Goal: Task Accomplishment & Management: Manage account settings

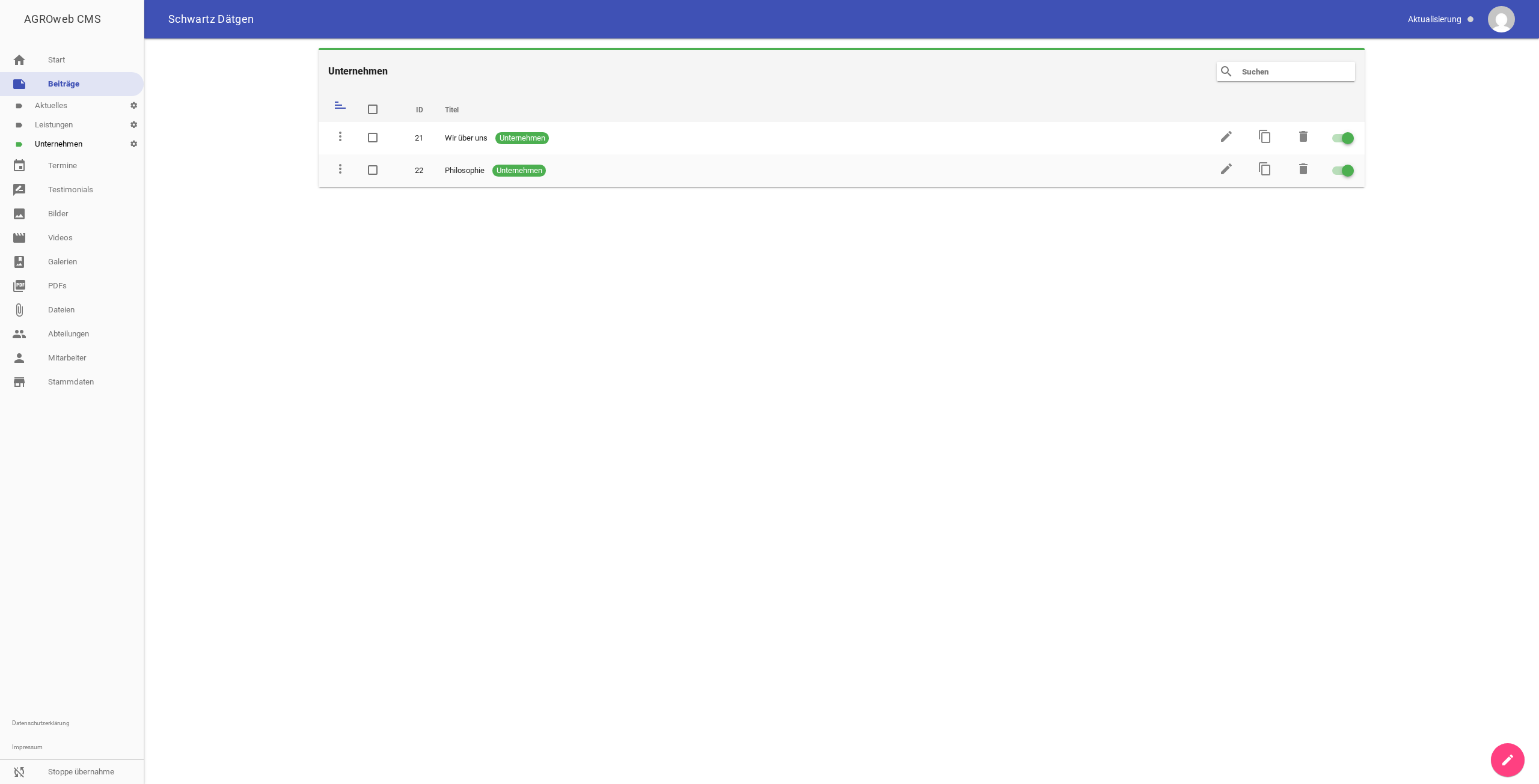
click at [78, 84] on link "note Beiträge" at bounding box center [71, 84] width 144 height 24
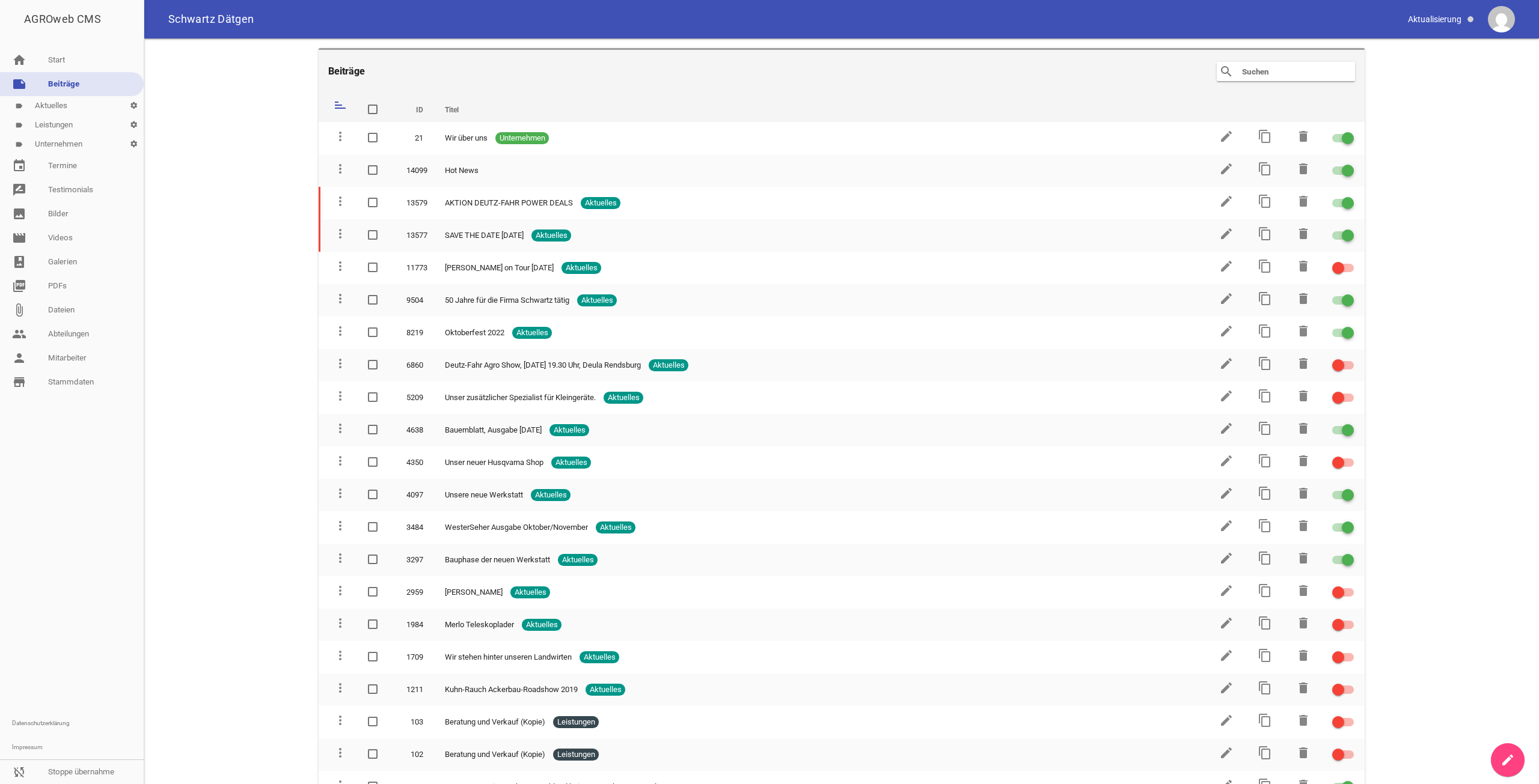
click at [1272, 74] on input "text" at bounding box center [1289, 71] width 96 height 15
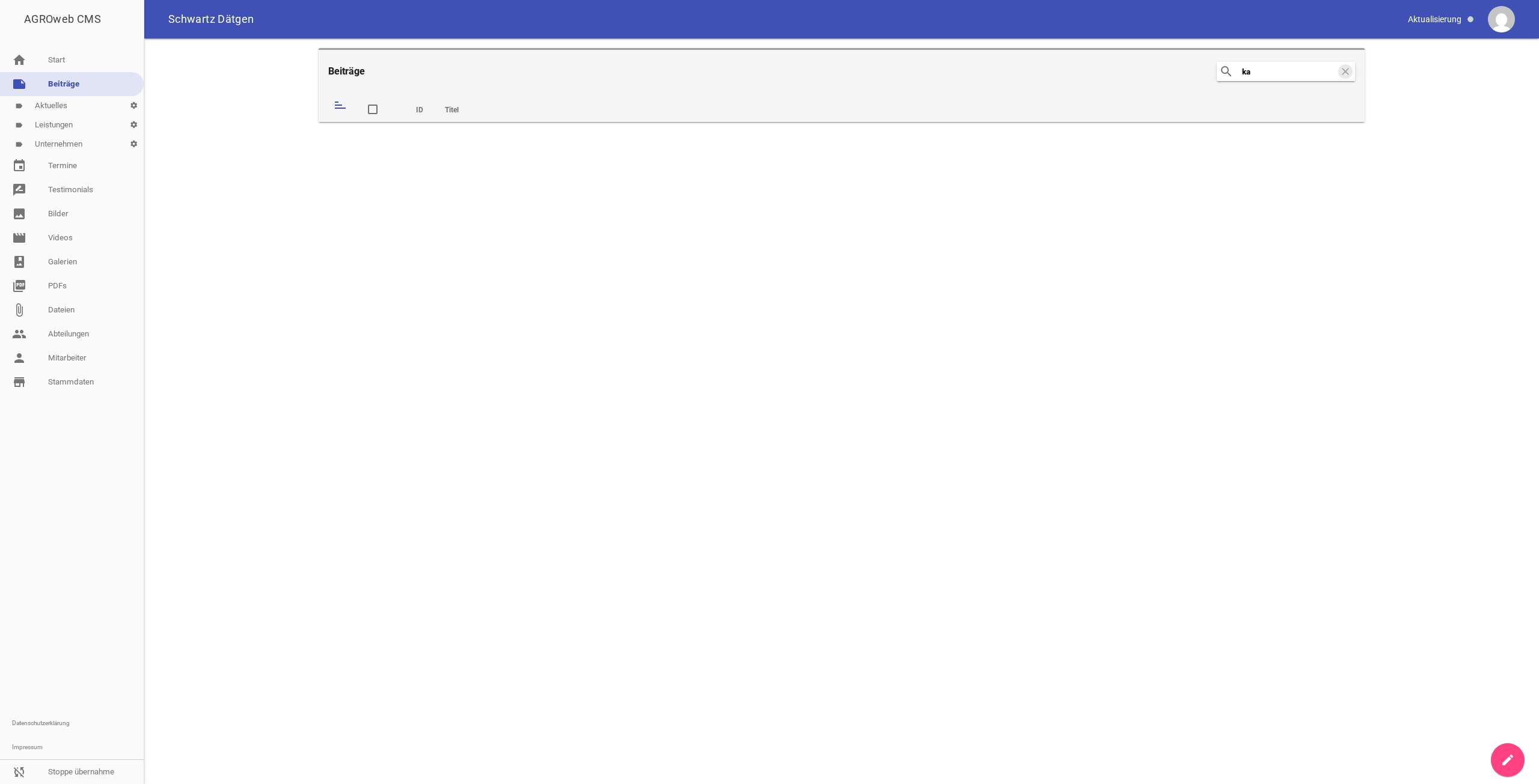
type input "k"
type input "j"
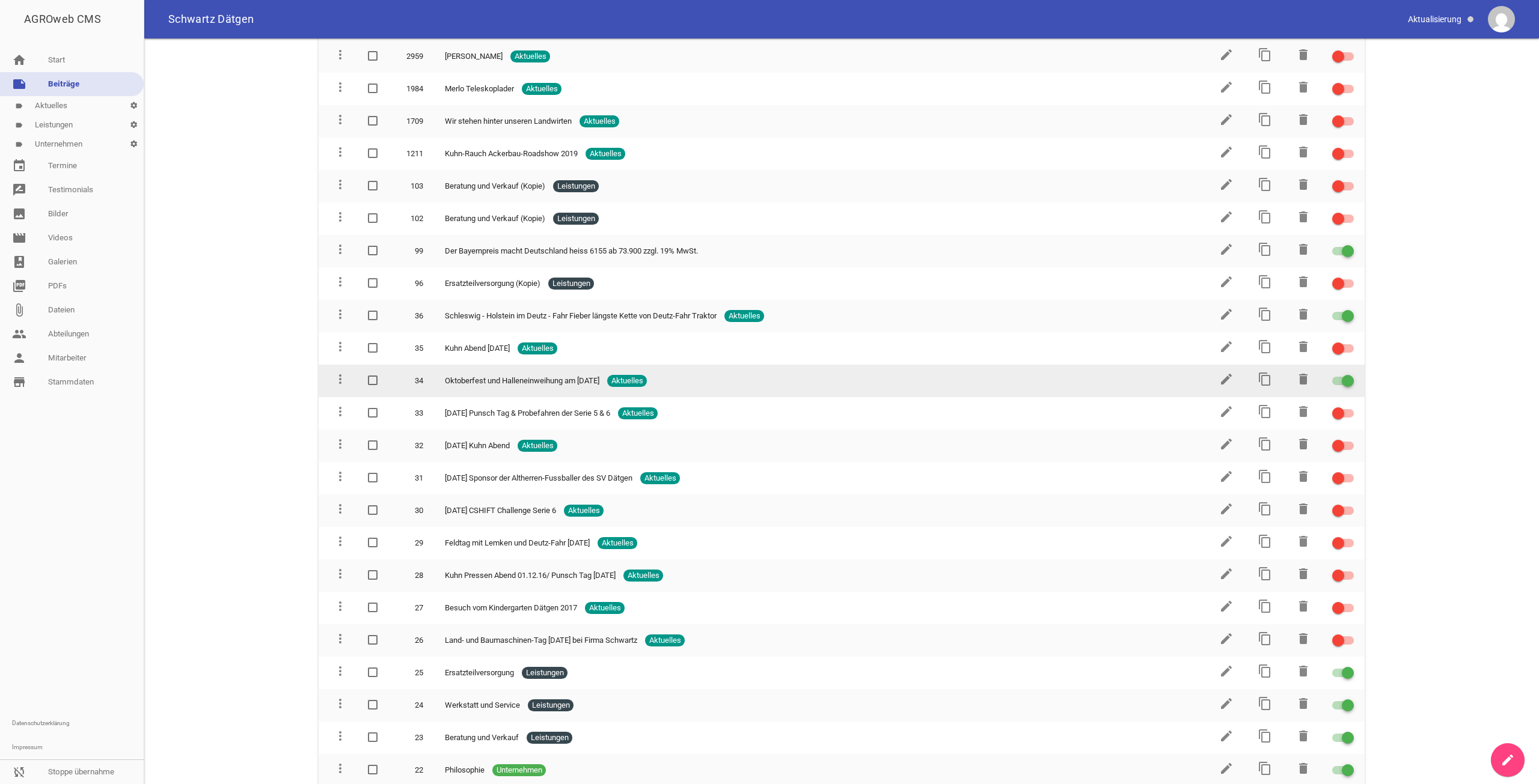
scroll to position [538, 0]
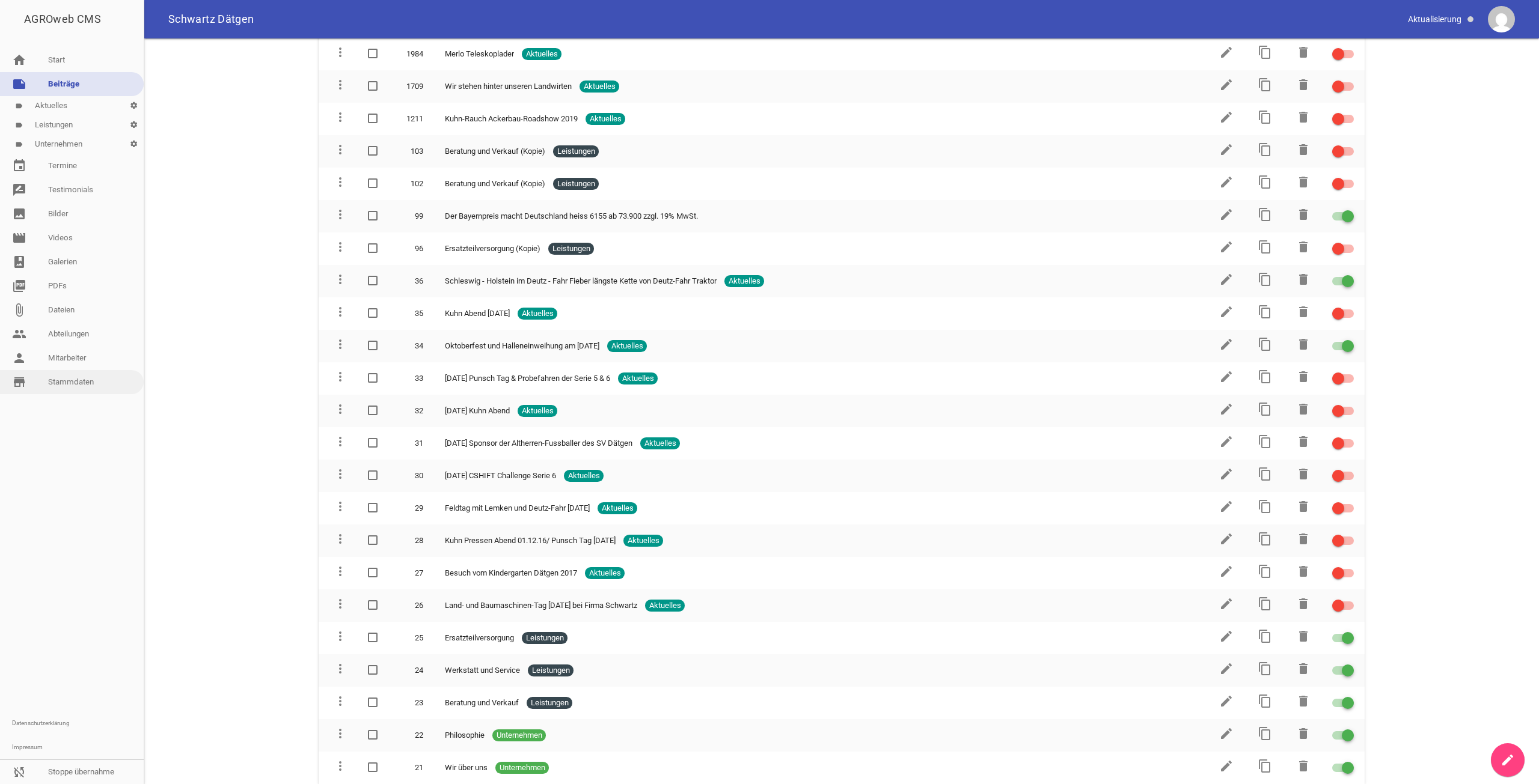
click at [66, 378] on link "store_mall_directory Stammdaten" at bounding box center [71, 382] width 144 height 24
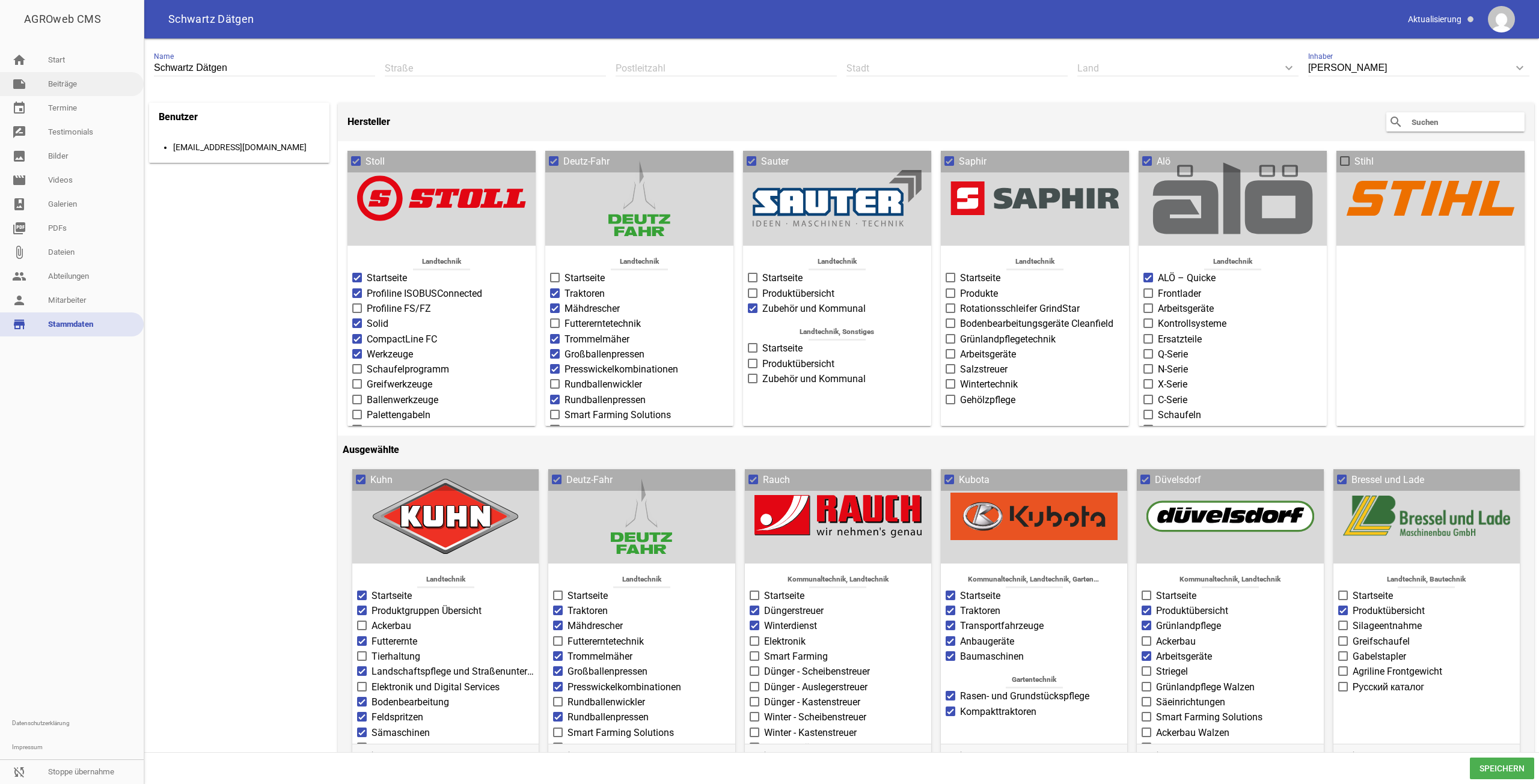
click at [109, 91] on link "note Beiträge" at bounding box center [71, 84] width 144 height 24
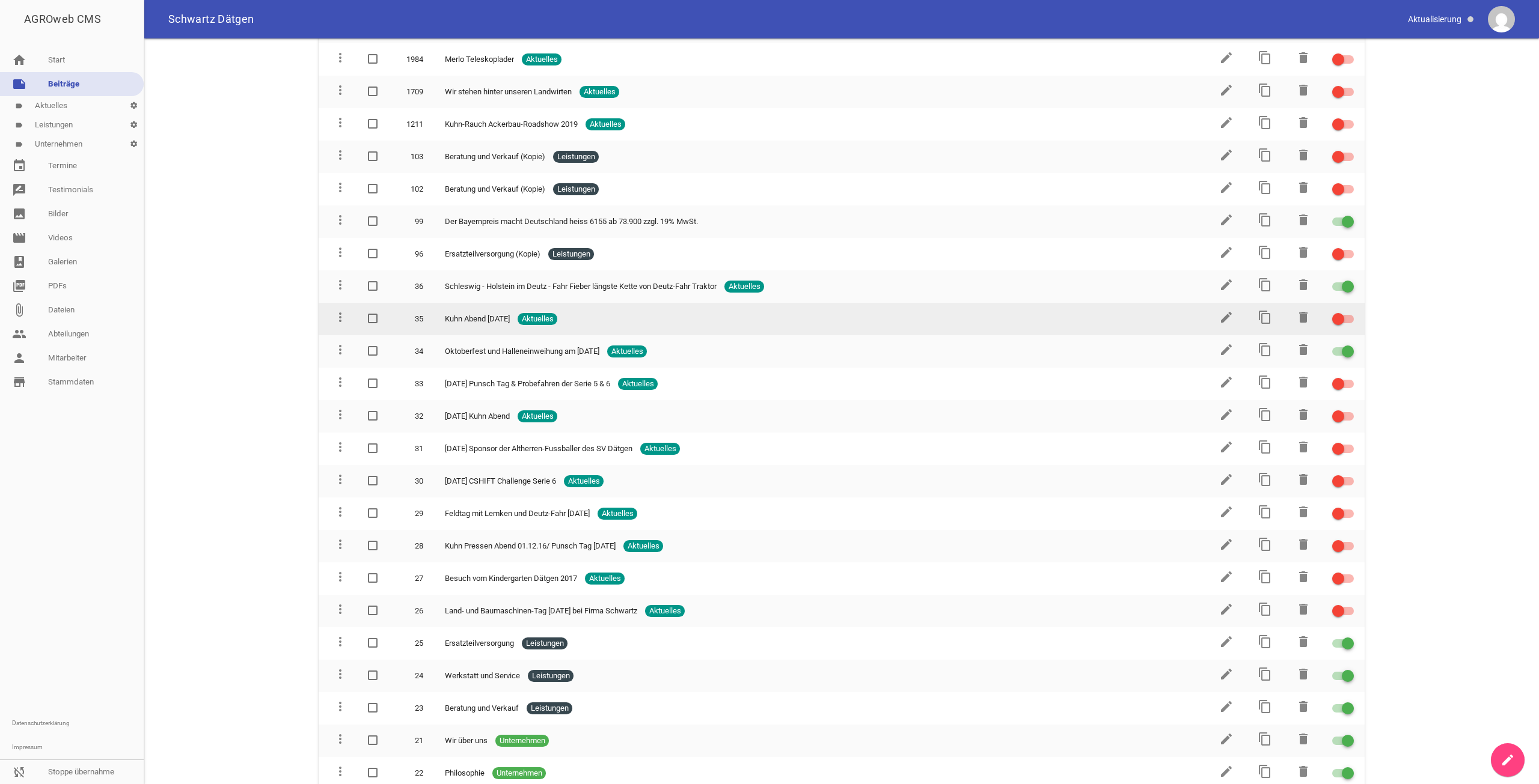
scroll to position [538, 0]
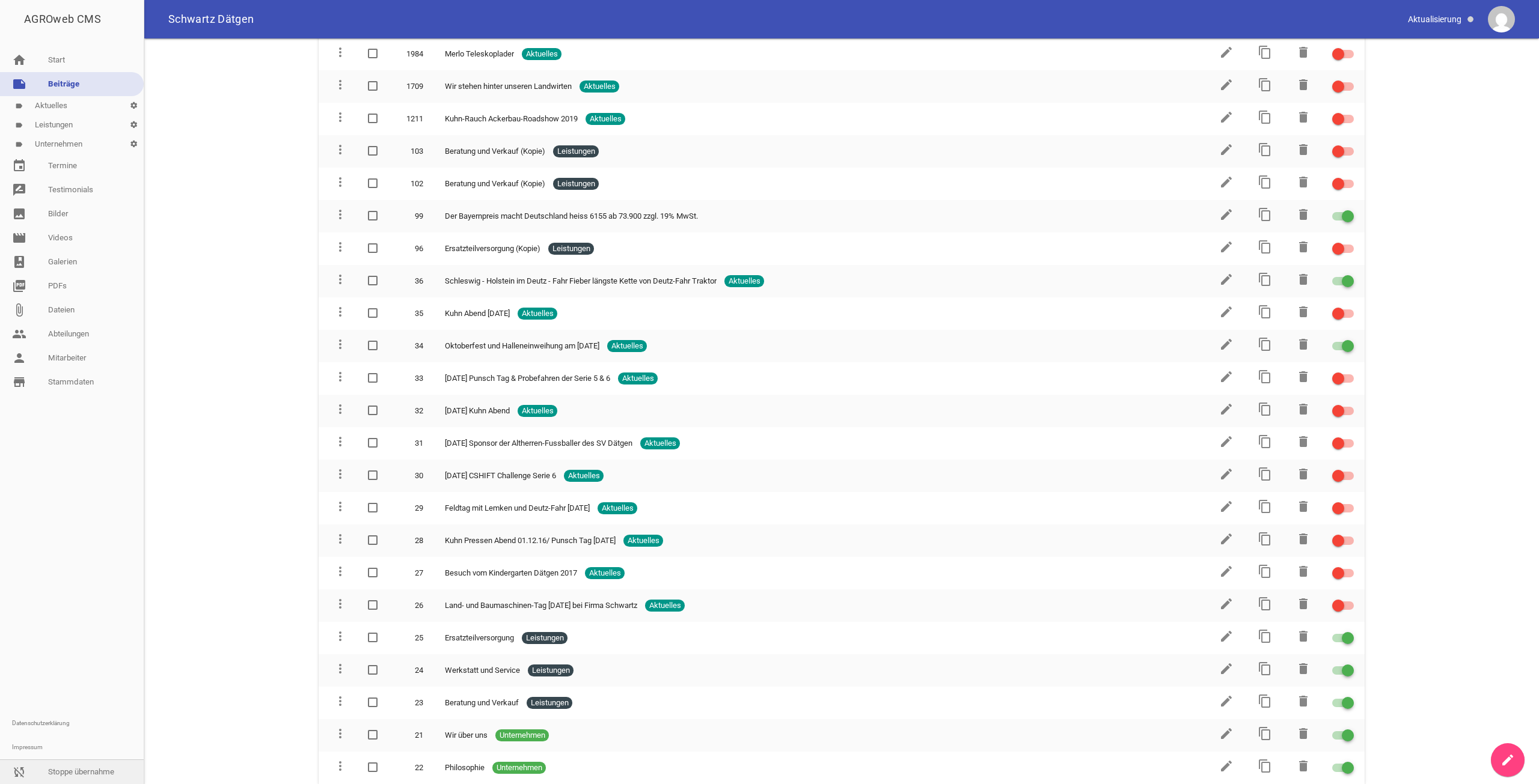
click at [69, 770] on link "sync_disabled Stoppe übernahme" at bounding box center [71, 772] width 144 height 24
click at [93, 438] on div at bounding box center [71, 552] width 144 height 317
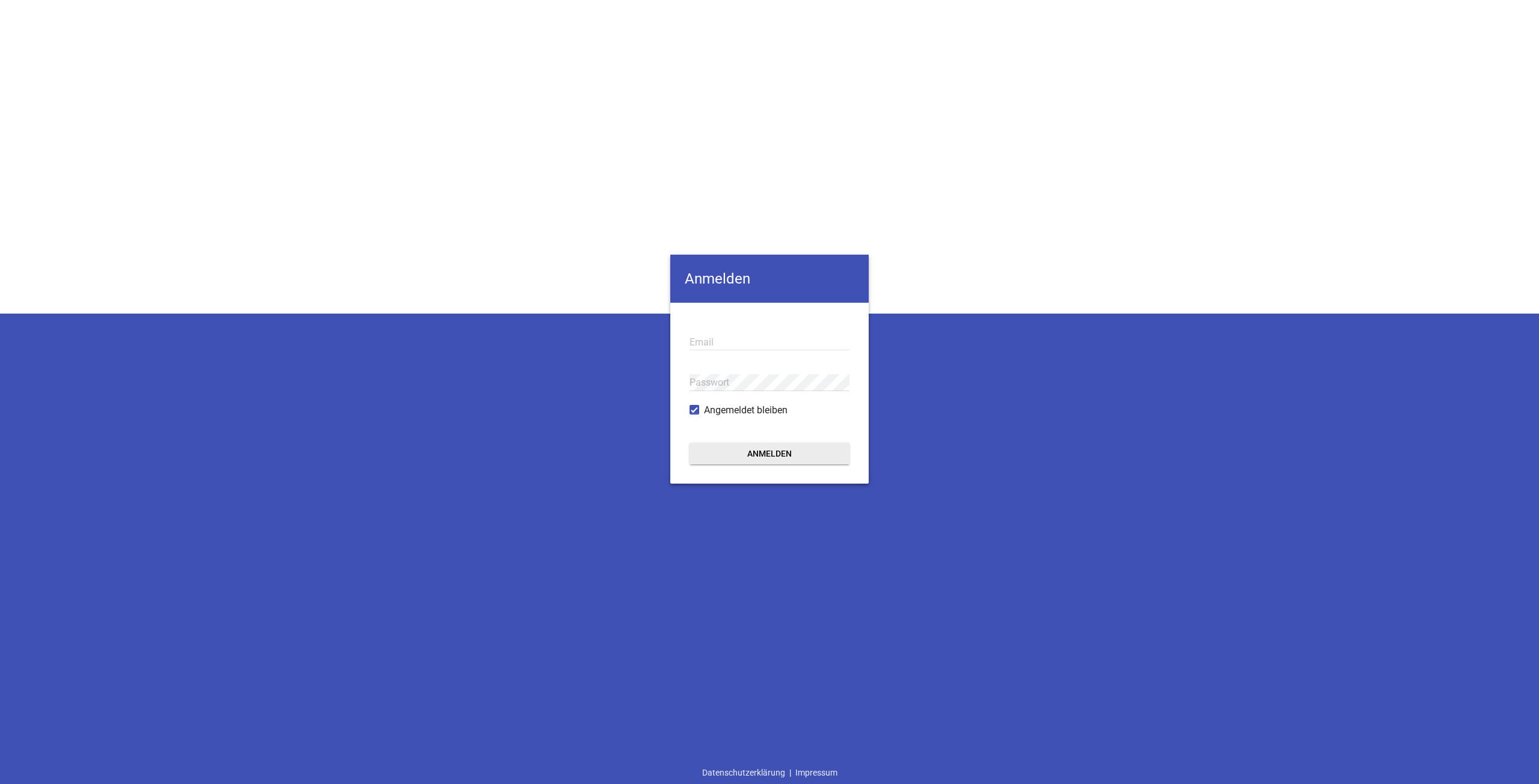
type input "[EMAIL_ADDRESS][DOMAIN_NAME]"
click at [798, 456] on button "Anmelden" at bounding box center [769, 454] width 160 height 22
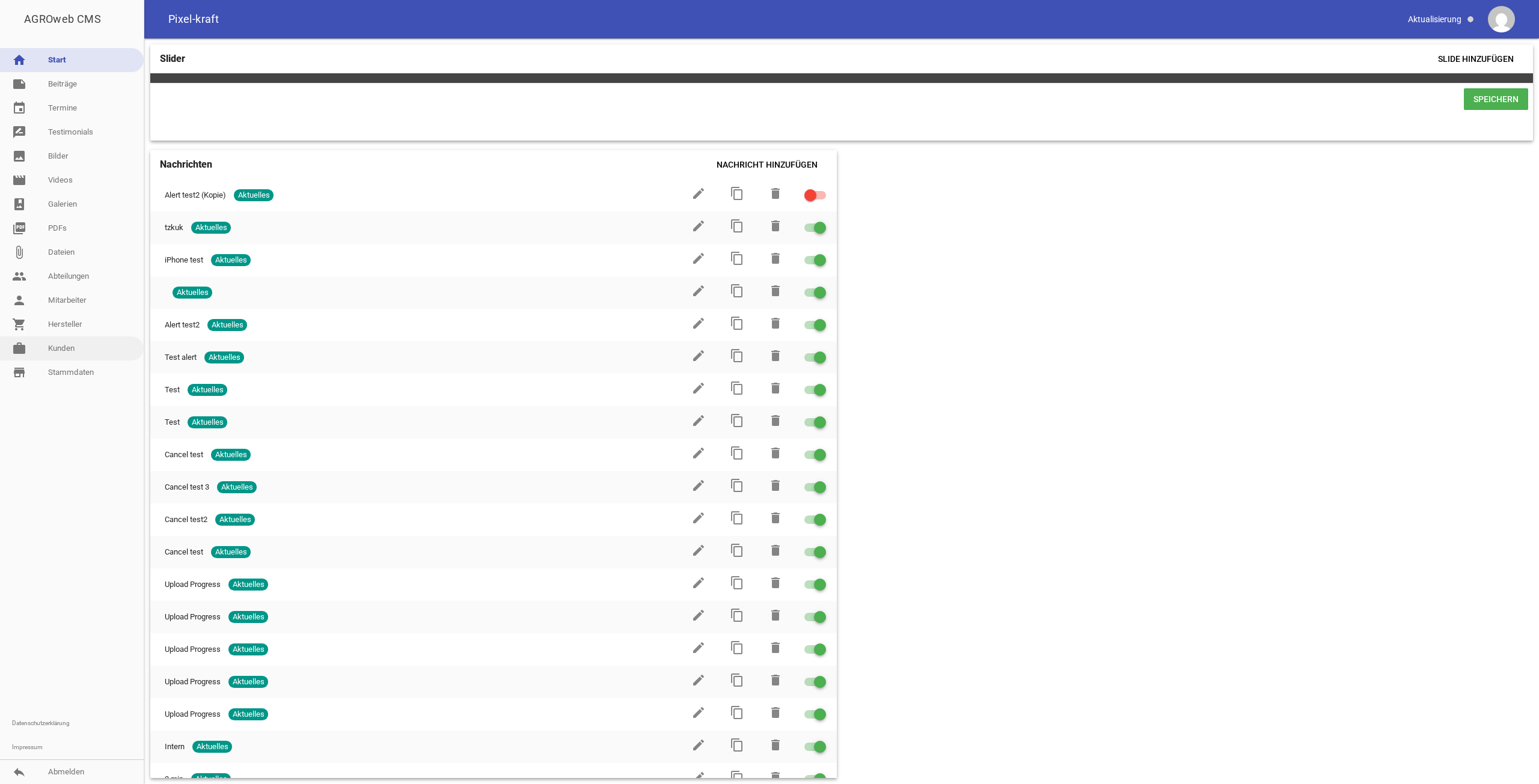
click at [65, 355] on link "work [PERSON_NAME]" at bounding box center [71, 348] width 144 height 24
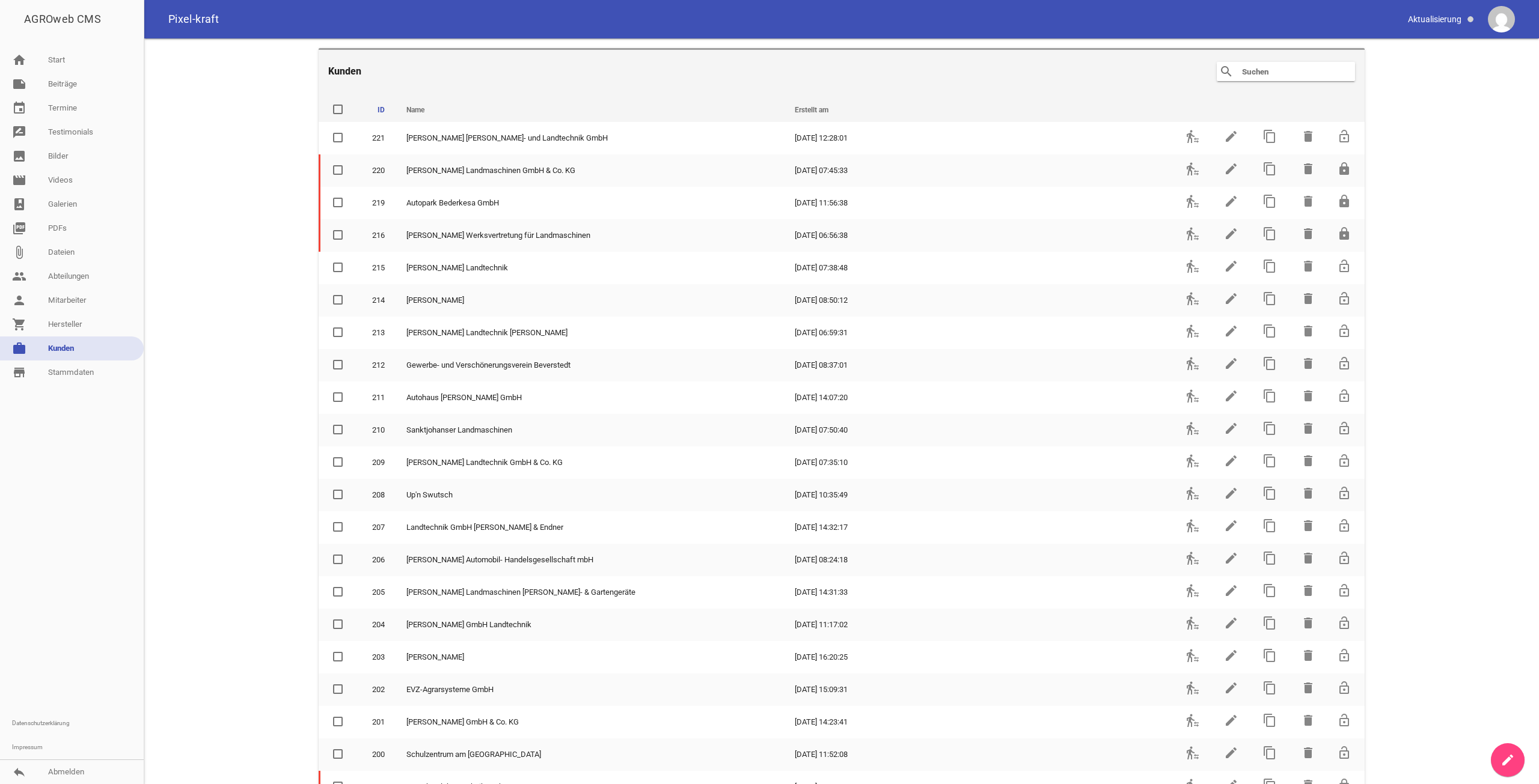
click at [1277, 72] on input "text" at bounding box center [1289, 71] width 96 height 15
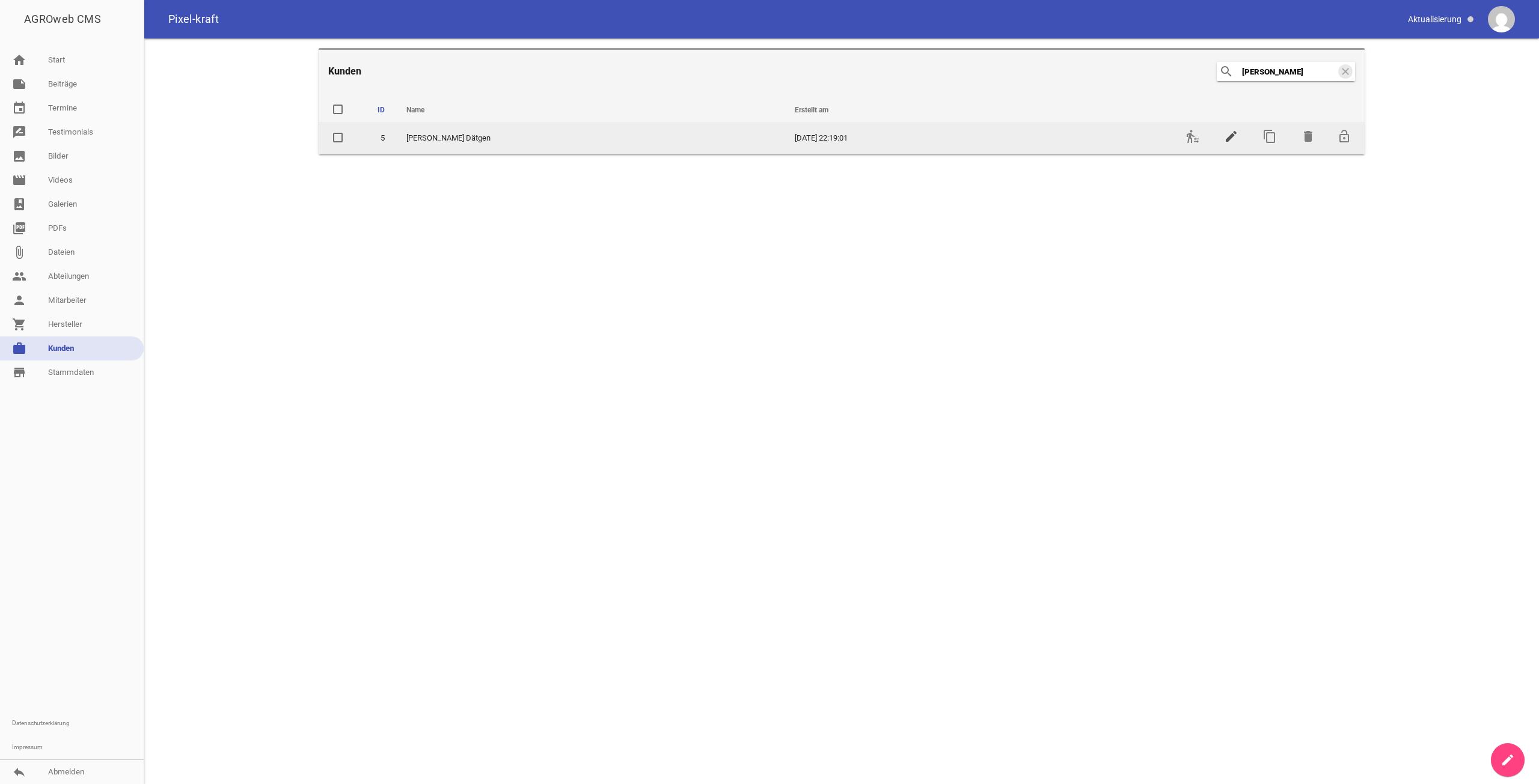
type input "[PERSON_NAME]"
click at [1236, 133] on icon "edit" at bounding box center [1231, 136] width 15 height 15
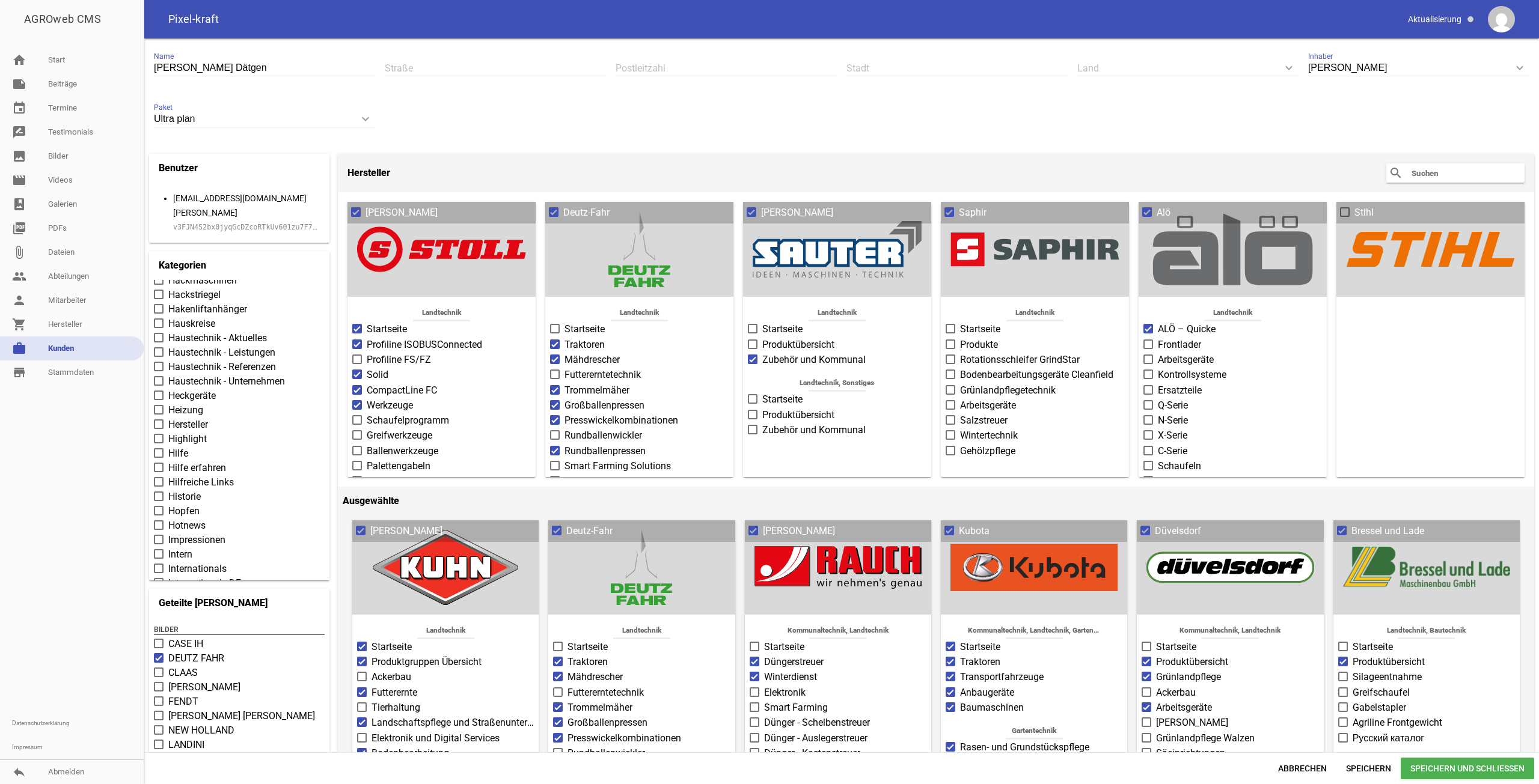
scroll to position [2522, 0]
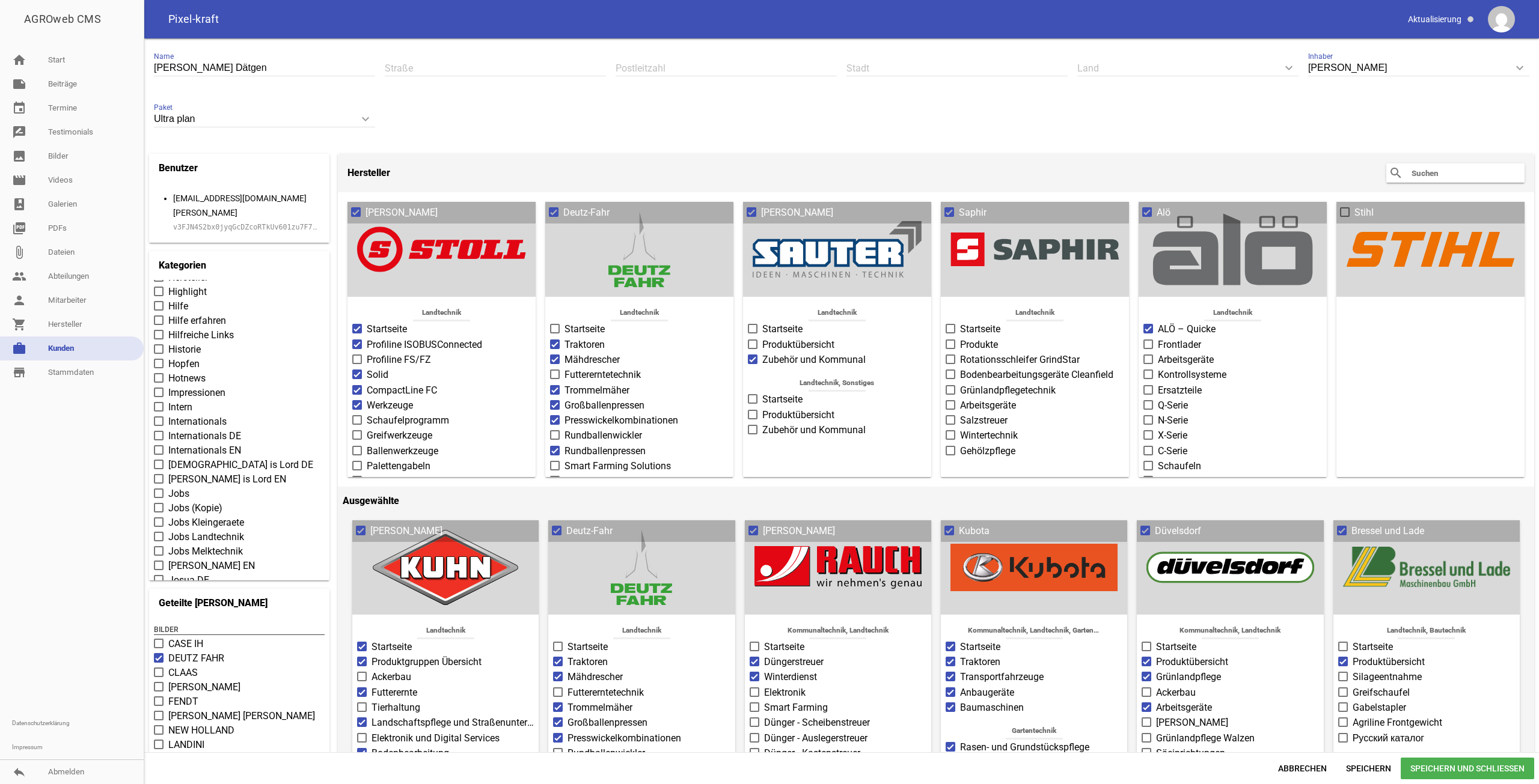
click at [164, 487] on label "Jobs" at bounding box center [239, 494] width 171 height 15
click at [168, 487] on input "Jobs" at bounding box center [168, 487] width 0 height 0
click at [1418, 774] on span "Speichern und Schließen" at bounding box center [1468, 768] width 134 height 22
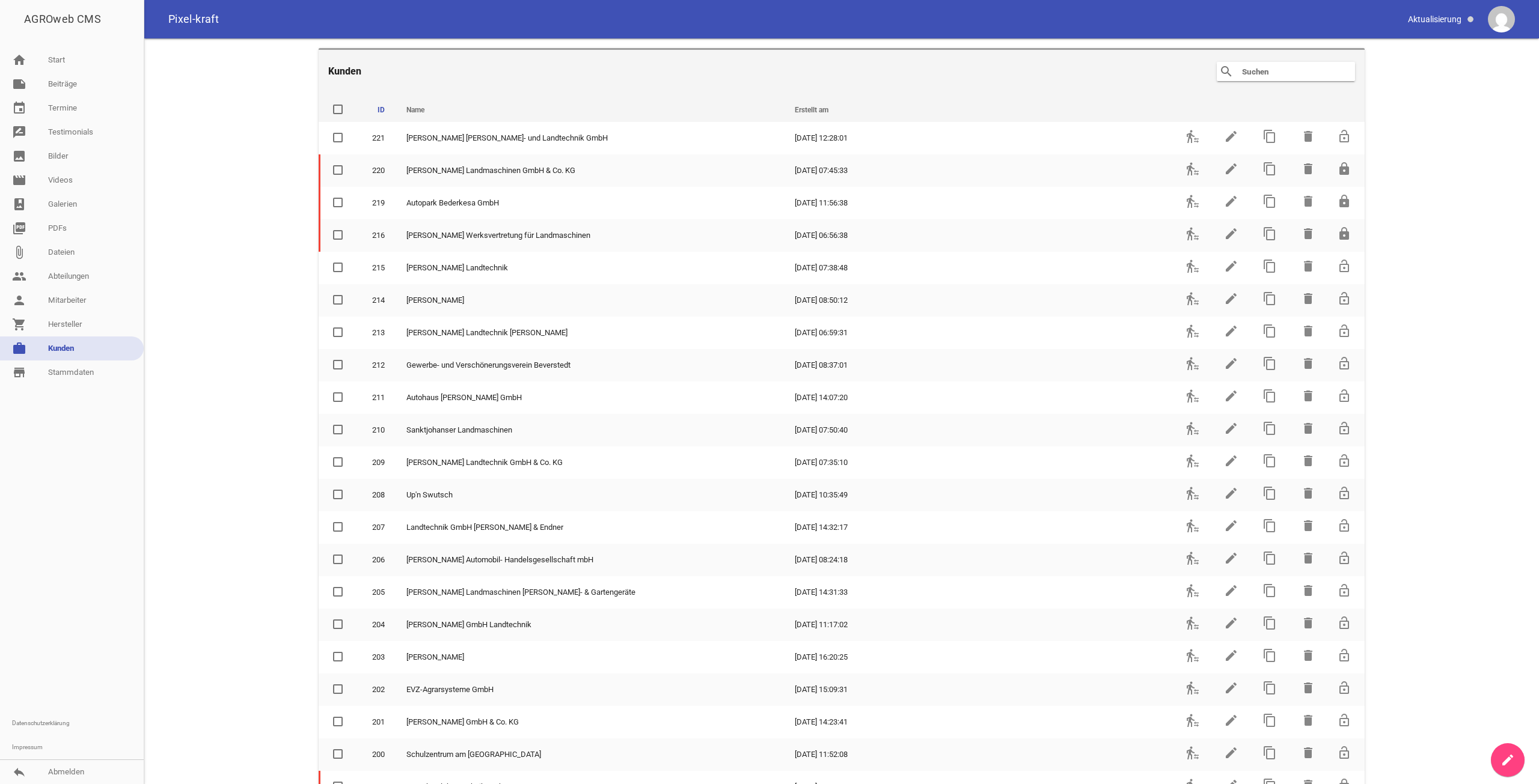
click at [1312, 55] on header "Kunden search clear" at bounding box center [841, 71] width 1046 height 45
click at [1311, 71] on input "text" at bounding box center [1289, 71] width 96 height 15
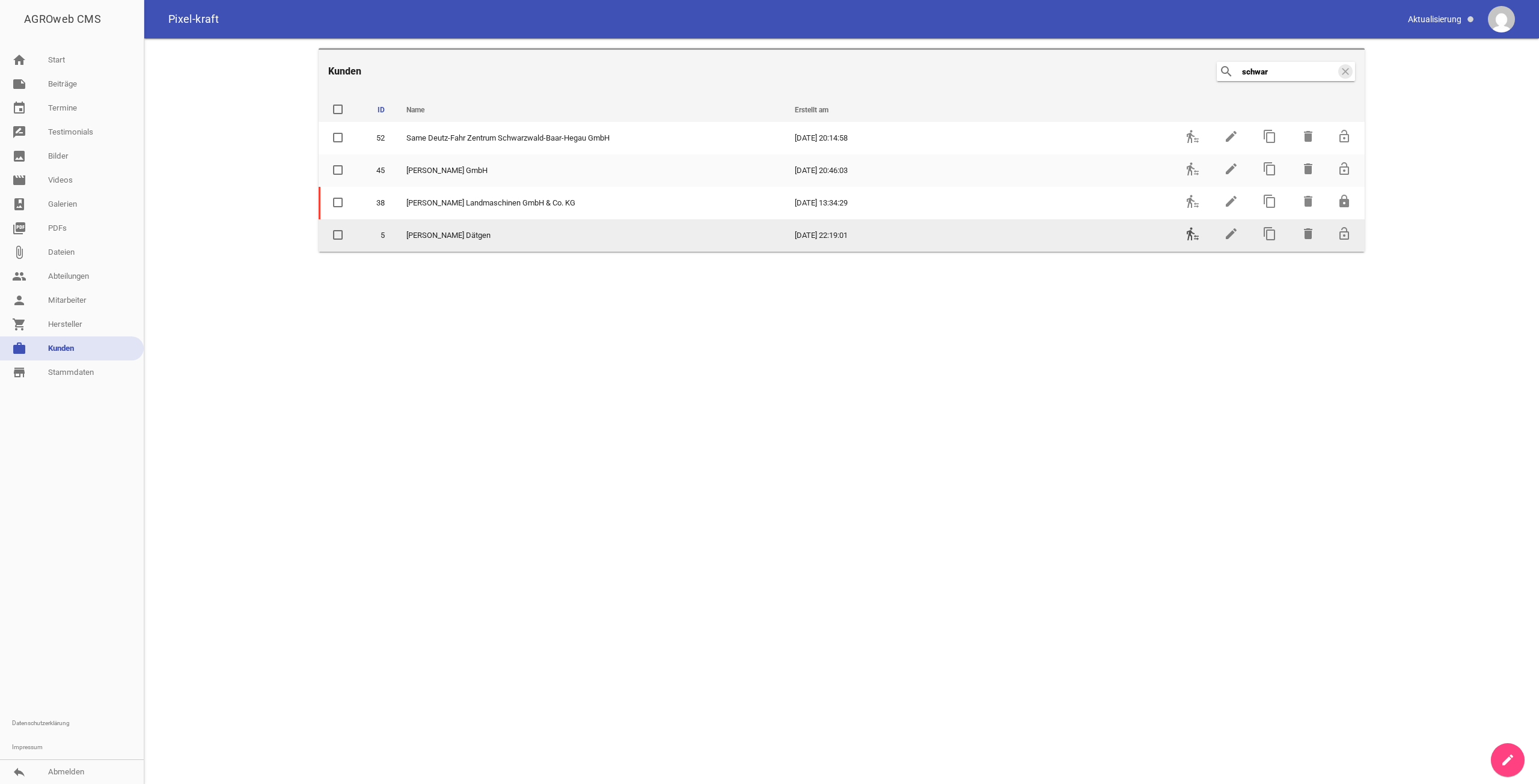
type input "schwar"
click at [1186, 239] on icon "transfer_within_a_station" at bounding box center [1192, 233] width 15 height 15
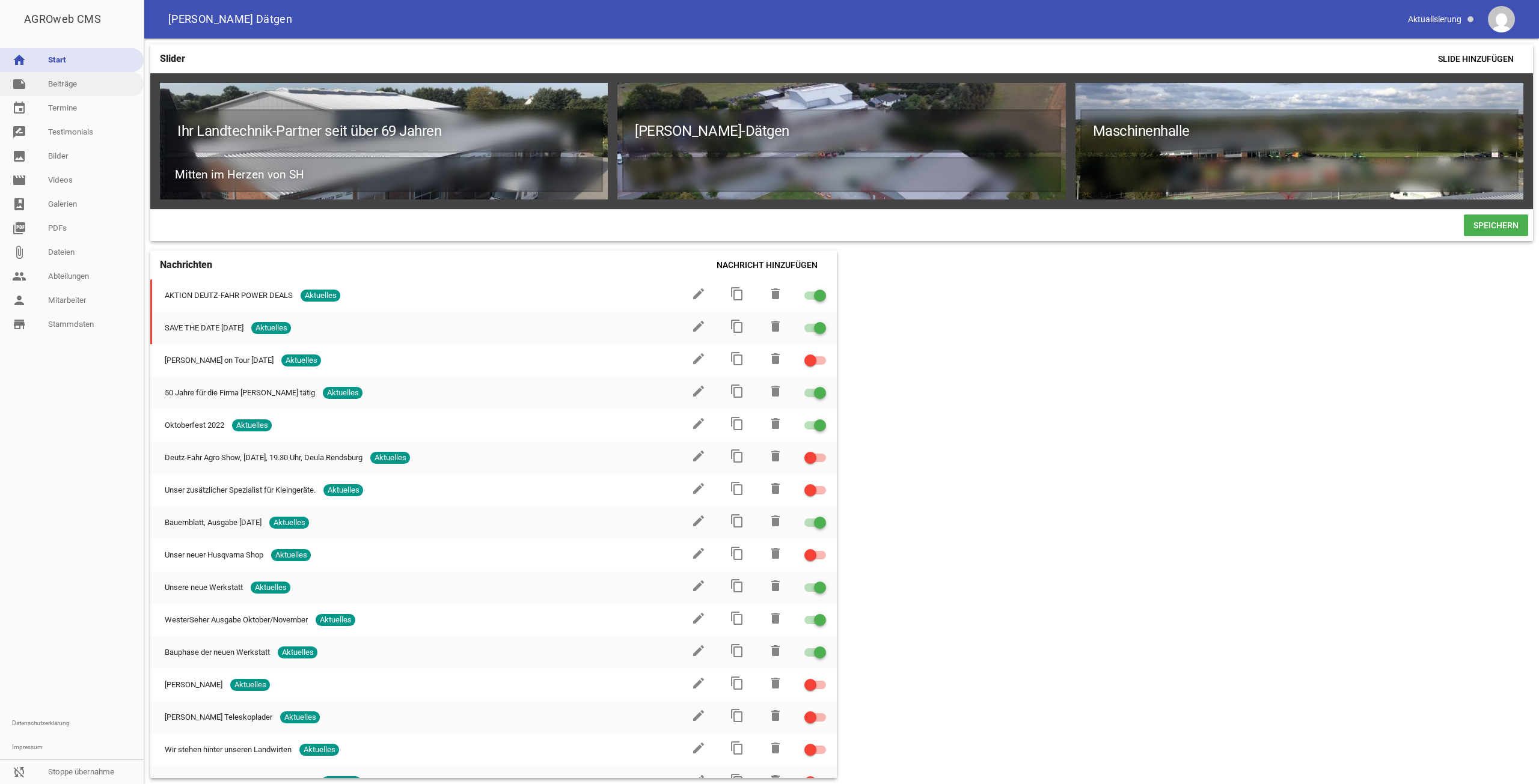
click at [86, 94] on link "note Beiträge" at bounding box center [71, 84] width 144 height 24
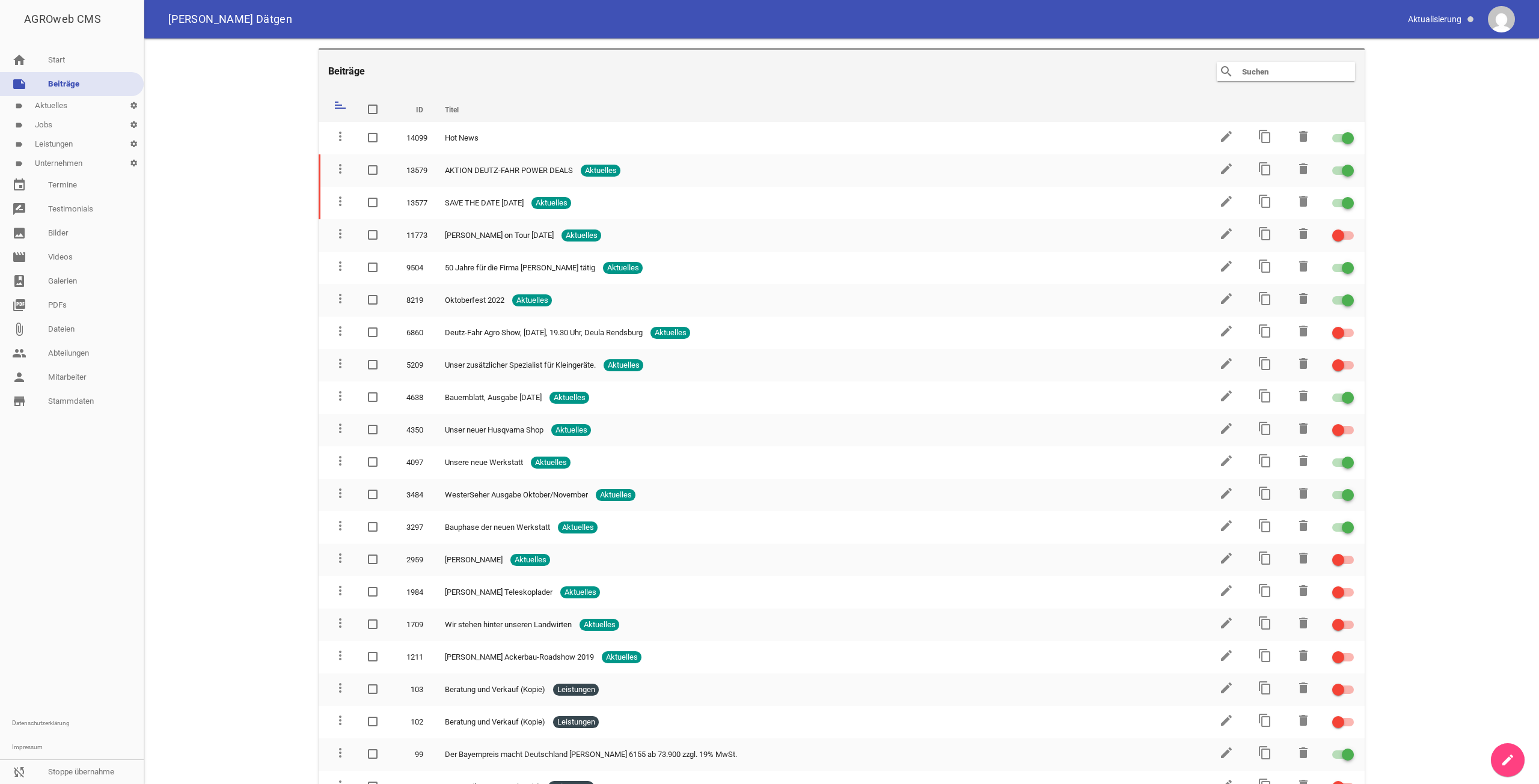
click at [73, 122] on link "label Jobs settings" at bounding box center [71, 124] width 144 height 19
